Goal: Task Accomplishment & Management: Manage account settings

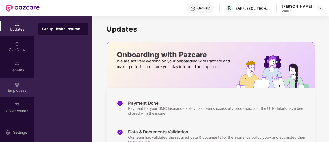
click at [13, 87] on div "Employees" at bounding box center [17, 86] width 34 height 19
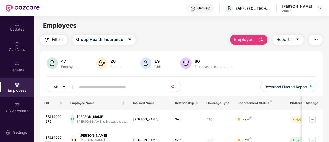
click at [241, 40] on span "Employee" at bounding box center [243, 39] width 19 height 6
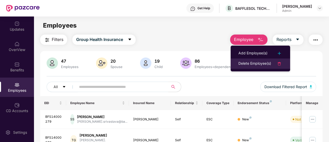
click at [250, 63] on div "Delete Employee(s)" at bounding box center [254, 63] width 33 height 6
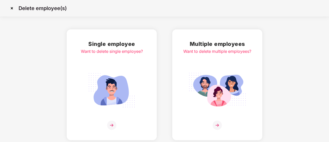
click at [130, 78] on img at bounding box center [112, 90] width 58 height 40
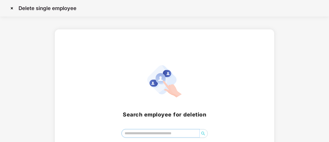
click at [157, 135] on input "search" at bounding box center [160, 133] width 77 height 8
type input "*****"
click at [292, 111] on div "Search employee for deletion *****" at bounding box center [164, 101] width 329 height 144
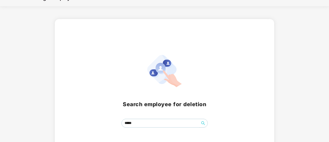
scroll to position [31, 0]
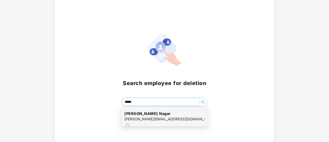
click at [137, 105] on input "*****" at bounding box center [160, 102] width 77 height 8
click at [140, 113] on h4 "[PERSON_NAME] Nagar" at bounding box center [164, 113] width 80 height 5
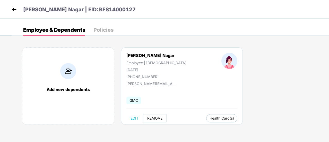
click at [153, 116] on span "REMOVE" at bounding box center [154, 118] width 15 height 4
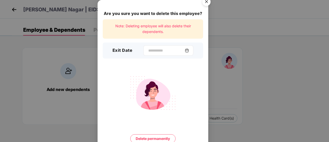
click at [189, 51] on img at bounding box center [187, 50] width 4 height 4
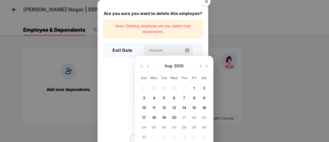
click at [183, 99] on div "7" at bounding box center [184, 98] width 8 height 8
type input "**********"
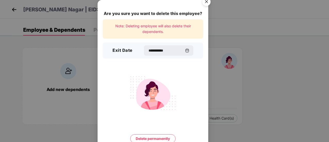
click at [150, 137] on button "Delete permanently" at bounding box center [152, 138] width 45 height 9
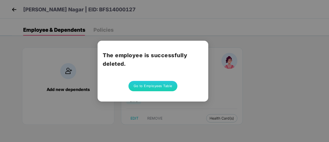
click at [154, 87] on button "Go to Employees Table" at bounding box center [152, 86] width 49 height 10
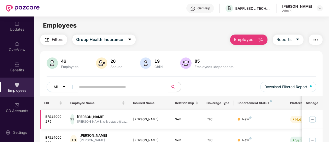
click at [101, 117] on div "[PERSON_NAME]" at bounding box center [102, 116] width 50 height 5
click at [313, 119] on img at bounding box center [312, 119] width 8 height 8
click at [147, 121] on div "[PERSON_NAME]" at bounding box center [150, 119] width 34 height 5
click at [92, 118] on div "[PERSON_NAME]" at bounding box center [102, 116] width 50 height 5
click at [95, 90] on input "text" at bounding box center [120, 87] width 83 height 8
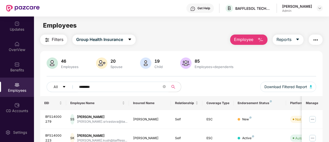
type input "********"
click at [85, 118] on div "[PERSON_NAME]" at bounding box center [102, 116] width 50 height 5
click at [313, 119] on img at bounding box center [312, 119] width 8 height 8
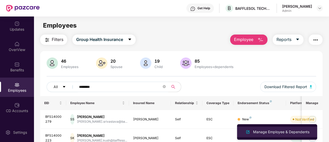
click at [288, 131] on div "Manage Employee & Dependents" at bounding box center [281, 132] width 58 height 6
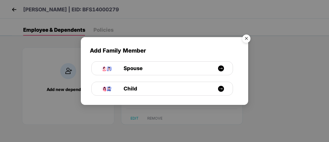
click at [248, 38] on img "Close" at bounding box center [246, 39] width 14 height 14
